Goal: Information Seeking & Learning: Find contact information

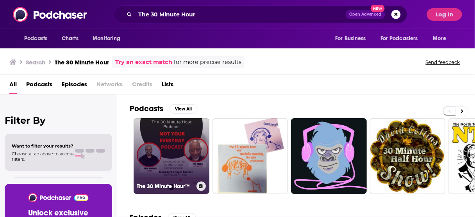
click at [172, 131] on link "The 30 Minute Hour™" at bounding box center [172, 156] width 76 height 76
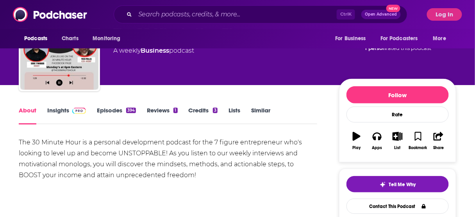
scroll to position [31, 0]
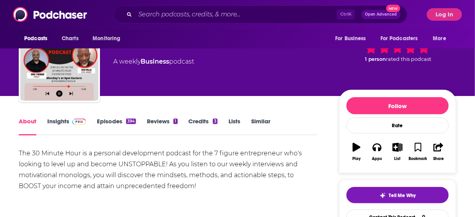
click at [57, 123] on link "Insights" at bounding box center [66, 127] width 39 height 18
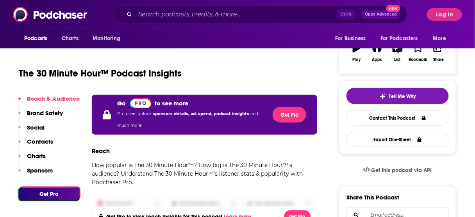
scroll to position [63, 0]
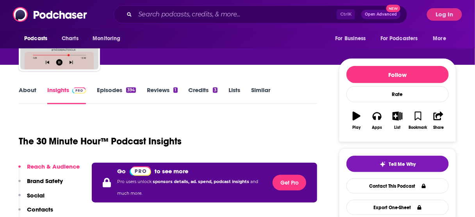
click at [25, 94] on link "About" at bounding box center [28, 95] width 18 height 18
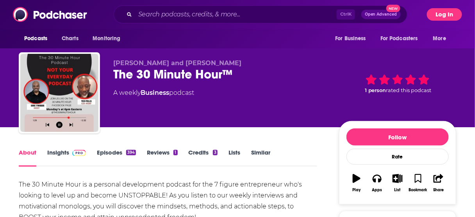
click at [442, 14] on button "Log In" at bounding box center [444, 14] width 35 height 13
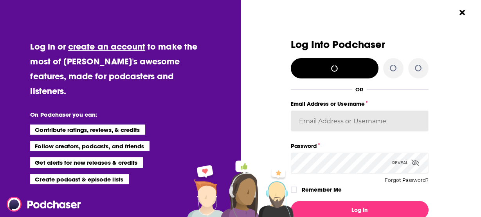
click at [360, 121] on input "Email Address or Username" at bounding box center [359, 121] width 138 height 21
type input "Spiral5-G1"
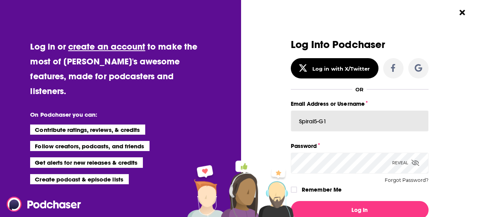
click at [403, 119] on input "Spiral5-G1" at bounding box center [359, 121] width 138 height 21
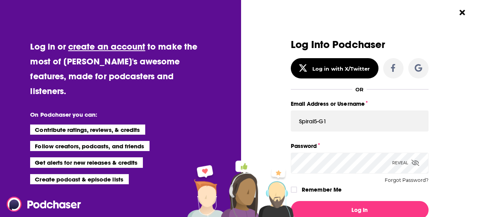
click at [290, 201] on button "Log In" at bounding box center [359, 210] width 138 height 18
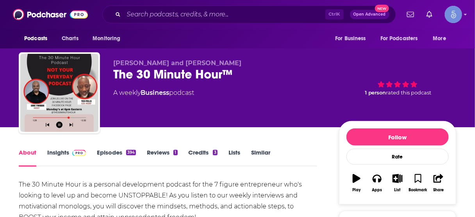
click at [56, 152] on link "Insights" at bounding box center [66, 158] width 39 height 18
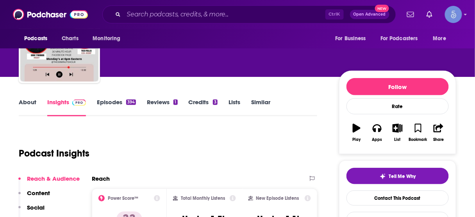
scroll to position [94, 0]
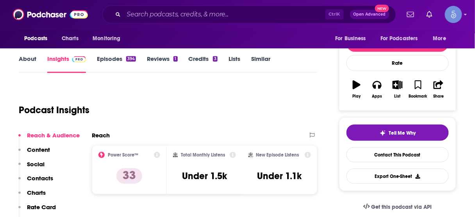
click at [46, 178] on p "Contacts" at bounding box center [40, 178] width 26 height 7
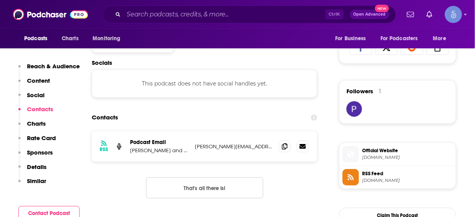
scroll to position [522, 0]
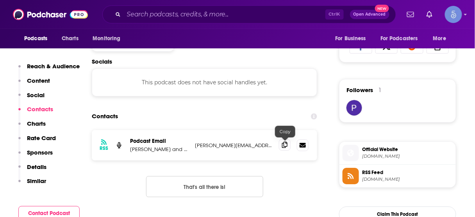
click at [288, 145] on span at bounding box center [285, 145] width 12 height 12
